Goal: Information Seeking & Learning: Check status

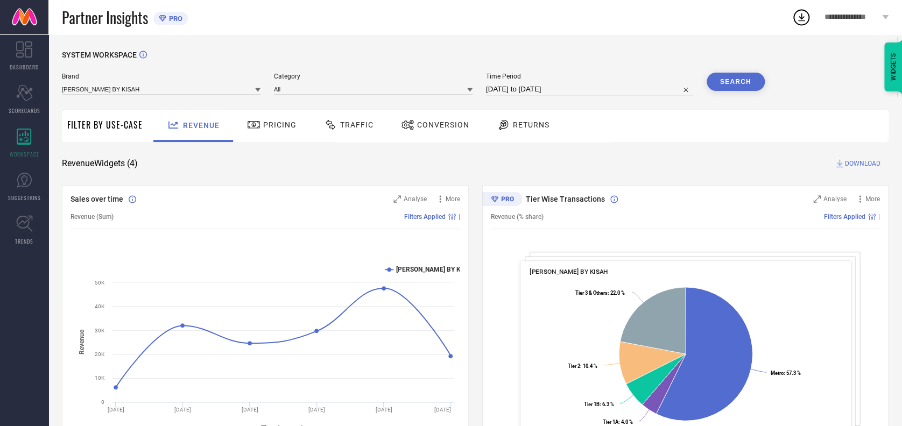
click at [372, 123] on div "Traffic" at bounding box center [348, 125] width 55 height 18
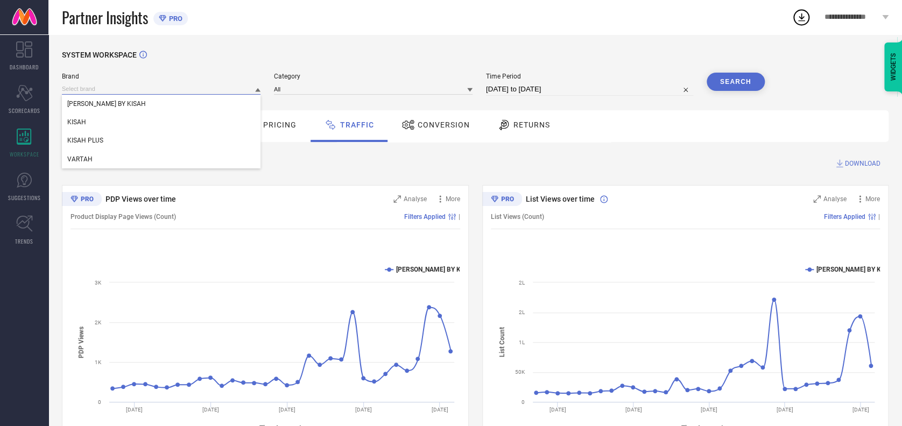
click at [110, 86] on input at bounding box center [161, 88] width 199 height 11
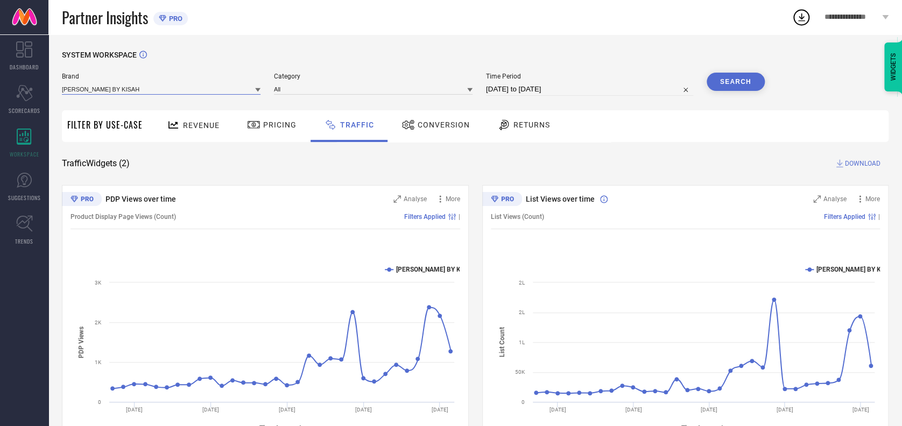
click at [135, 90] on input at bounding box center [161, 88] width 199 height 11
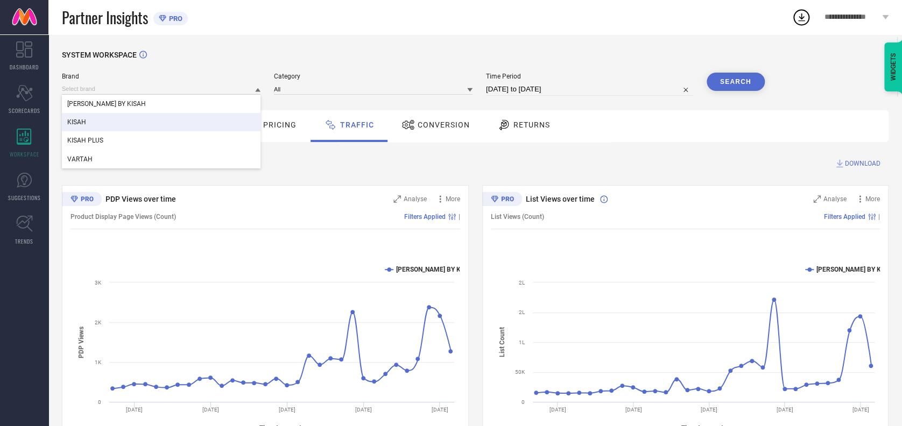
click at [105, 128] on div "KISAH" at bounding box center [161, 122] width 199 height 18
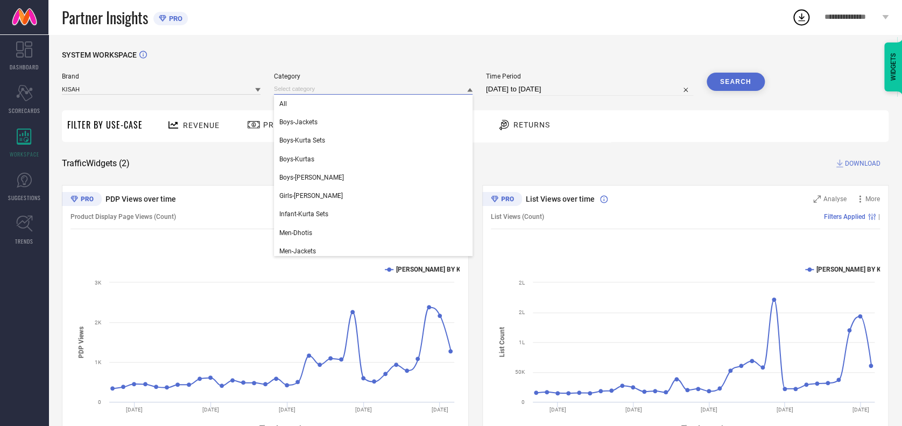
click at [294, 88] on input at bounding box center [373, 88] width 199 height 11
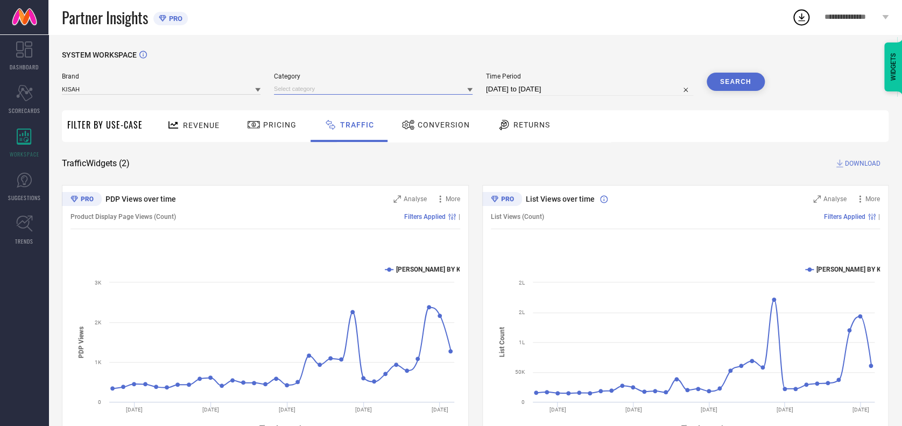
click at [301, 86] on input at bounding box center [373, 88] width 199 height 11
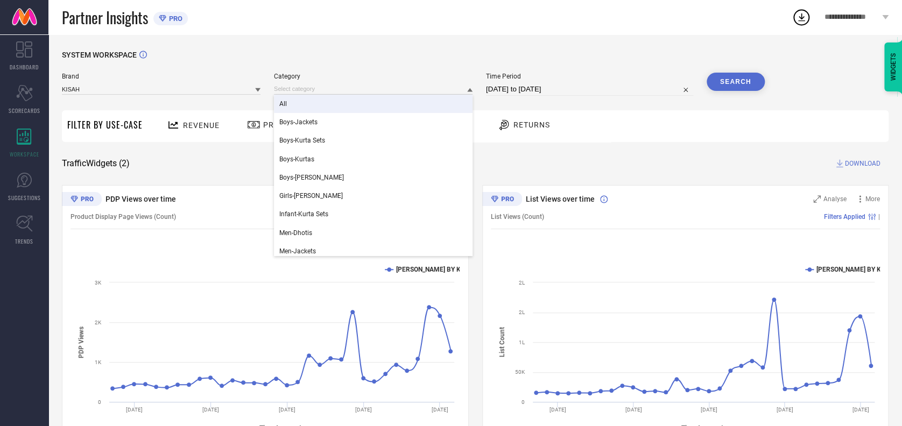
click at [293, 103] on div "All" at bounding box center [373, 104] width 199 height 18
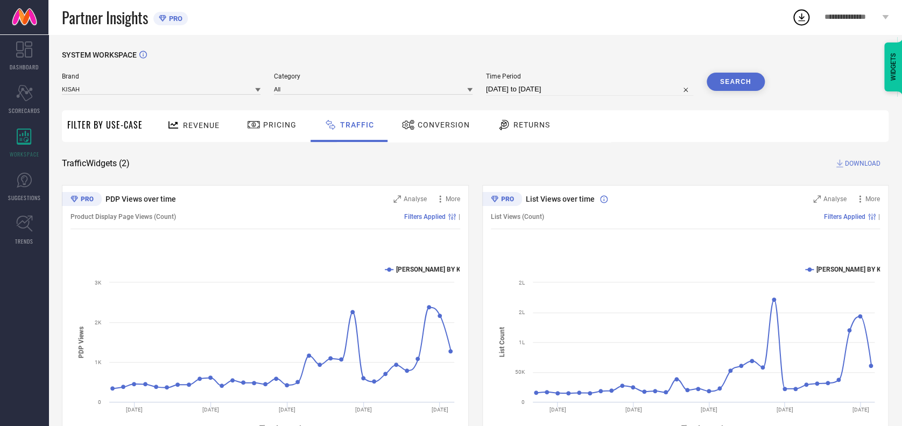
select select "7"
select select "2025"
select select "8"
select select "2025"
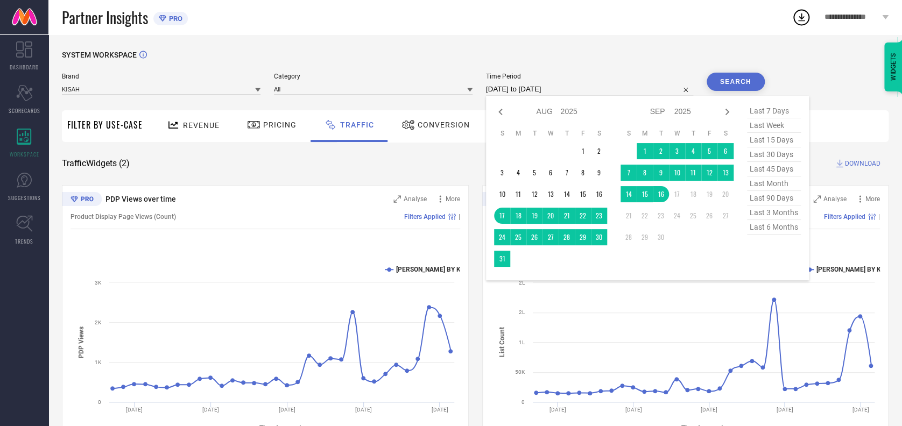
click at [576, 89] on input "17-08-2025 to 16-09-2025" at bounding box center [589, 89] width 207 height 13
click at [498, 110] on icon at bounding box center [500, 112] width 4 height 6
select select "6"
select select "2025"
select select "7"
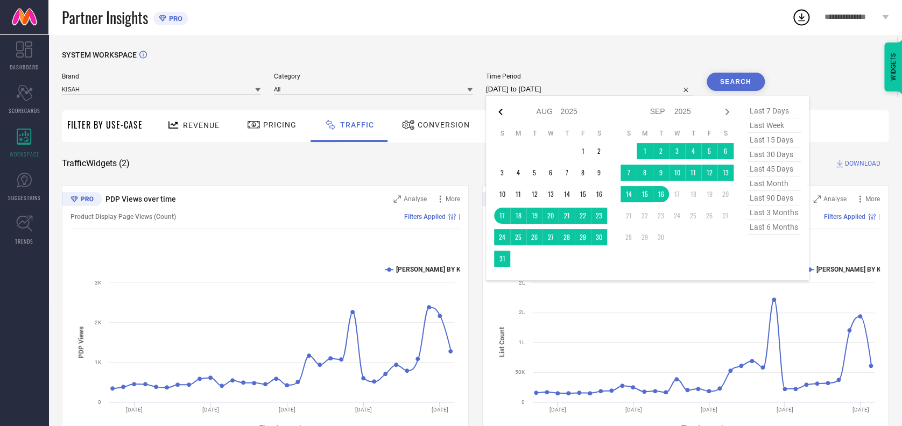
select select "2025"
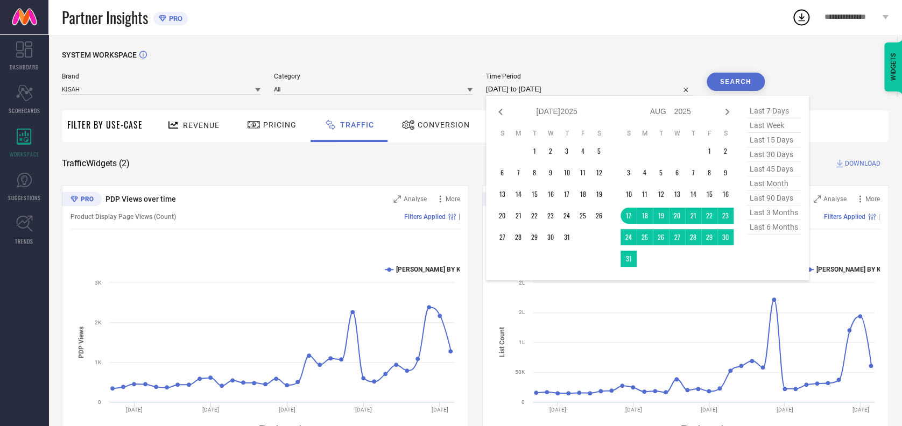
click at [498, 110] on icon at bounding box center [500, 112] width 4 height 6
select select "5"
select select "2025"
select select "6"
select select "2025"
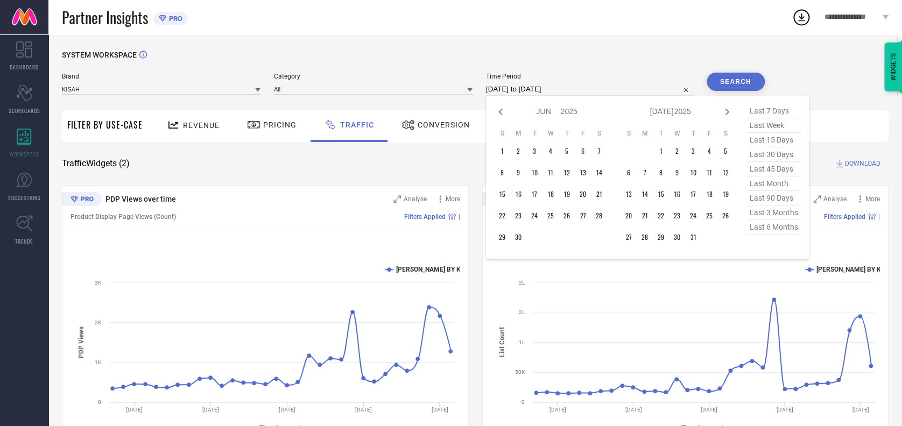
click at [498, 110] on icon at bounding box center [500, 112] width 4 height 6
select select "4"
select select "2025"
select select "5"
select select "2025"
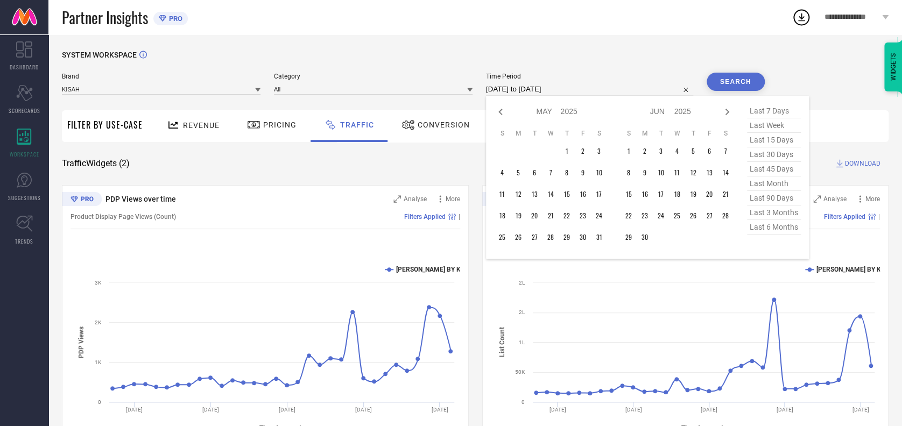
click at [498, 110] on icon at bounding box center [500, 112] width 4 height 6
select select "3"
select select "2025"
select select "4"
select select "2025"
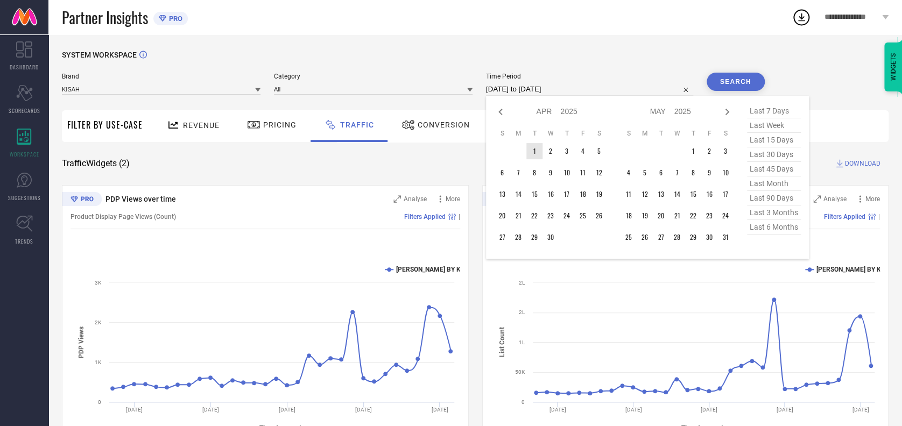
type input "After 01-04-2025"
click at [534, 148] on td "1" at bounding box center [534, 151] width 16 height 16
click at [725, 110] on icon at bounding box center [727, 112] width 4 height 6
select select "4"
select select "2025"
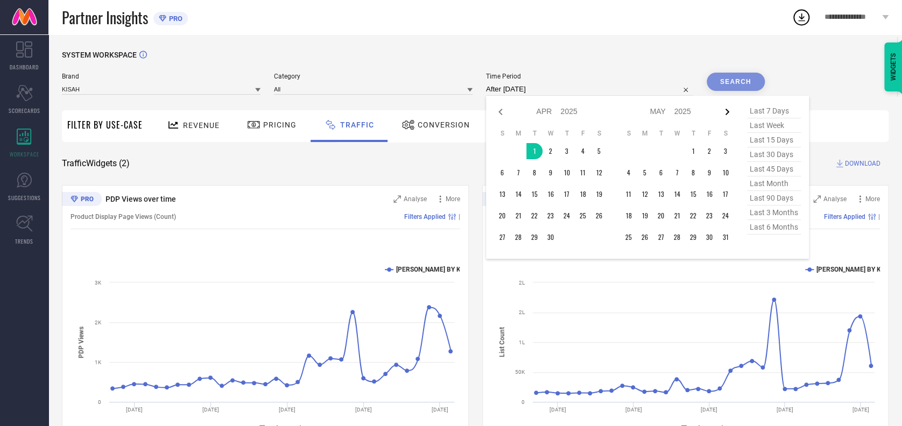
select select "5"
select select "2025"
click at [725, 110] on icon at bounding box center [727, 112] width 4 height 6
select select "5"
select select "2025"
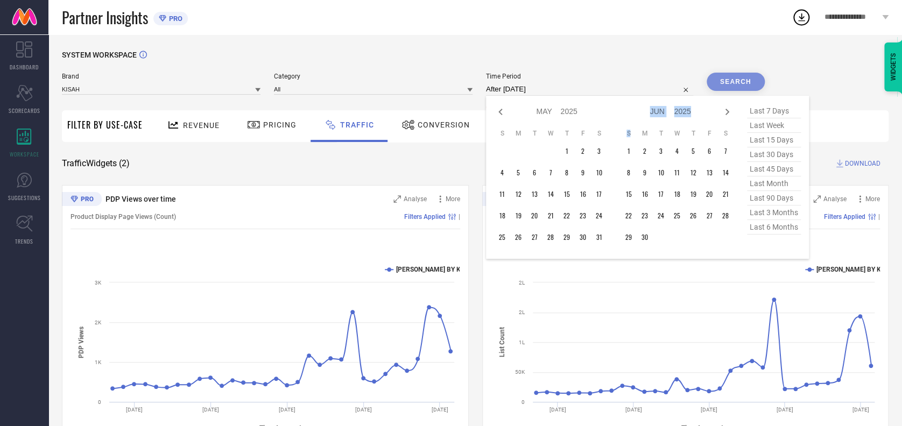
select select "6"
select select "2025"
click at [725, 110] on icon at bounding box center [727, 112] width 4 height 6
select select "6"
select select "2025"
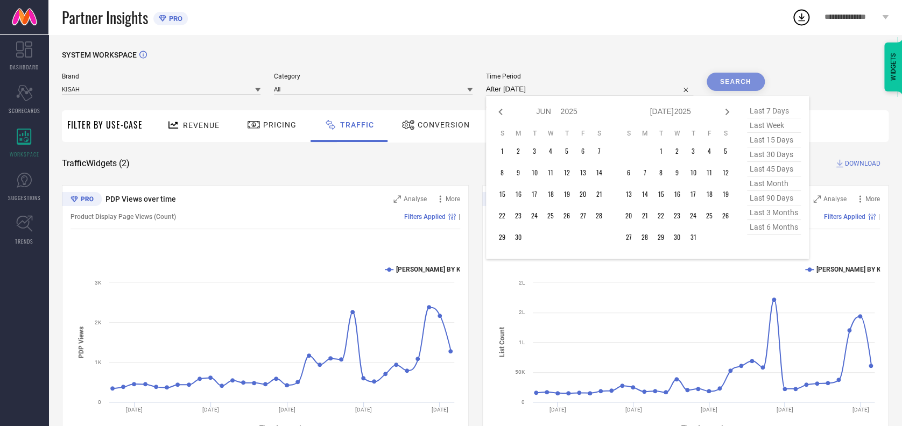
select select "7"
select select "2025"
click at [725, 110] on icon at bounding box center [727, 112] width 4 height 6
select select "7"
select select "2025"
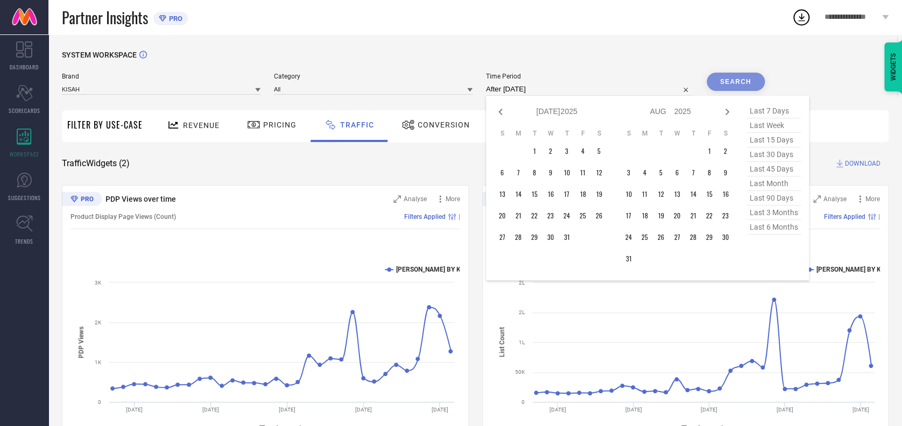
select select "8"
select select "2025"
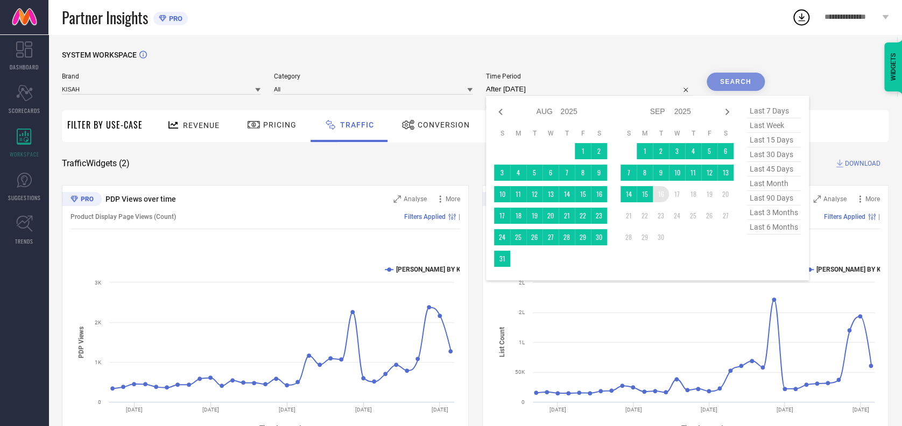
type input "01-04-2025 to 16-09-2025"
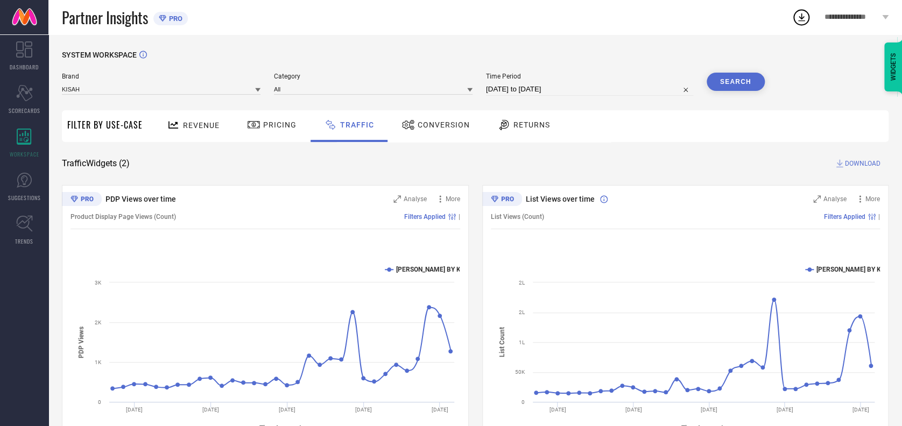
click at [737, 75] on button "Search" at bounding box center [735, 82] width 58 height 18
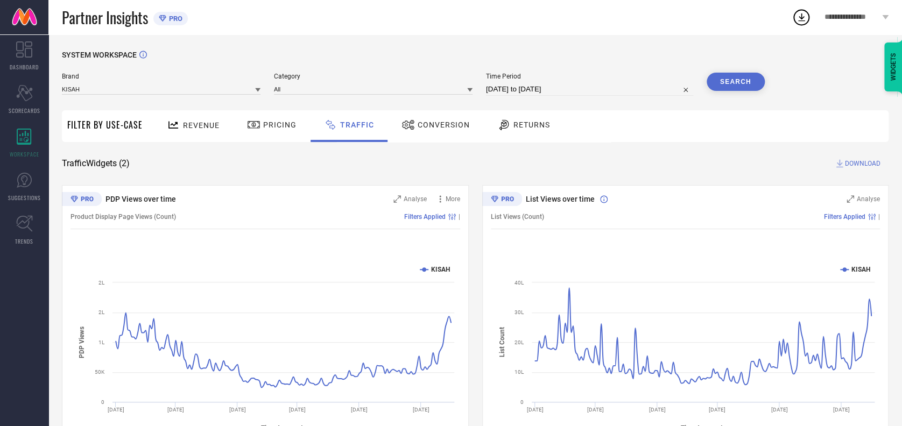
click at [854, 159] on span "DOWNLOAD" at bounding box center [863, 163] width 36 height 11
